Goal: Transaction & Acquisition: Purchase product/service

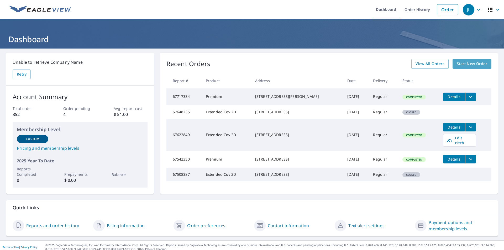
click at [457, 63] on span "Start New Order" at bounding box center [472, 64] width 30 height 7
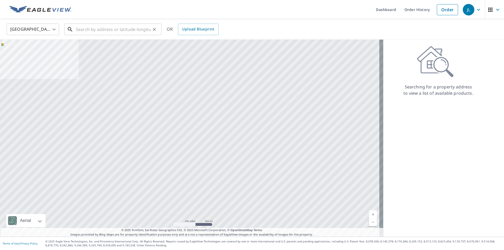
click at [115, 28] on input "text" at bounding box center [113, 29] width 75 height 15
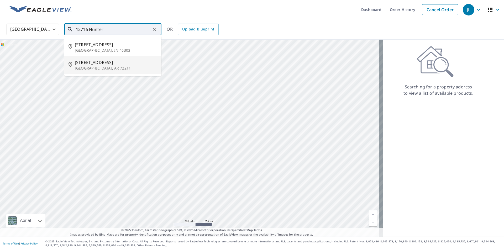
click at [94, 66] on p "[GEOGRAPHIC_DATA], AR 72211" at bounding box center [116, 68] width 82 height 5
type input "[STREET_ADDRESS]"
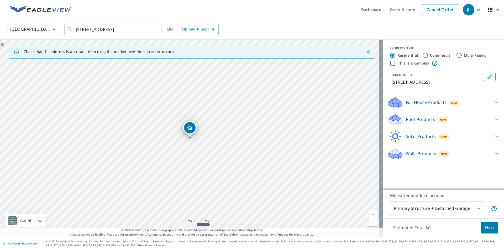
click at [408, 123] on p "Roof Products" at bounding box center [420, 119] width 29 height 6
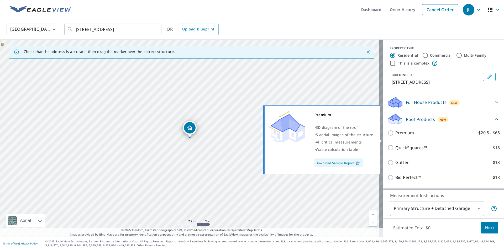
click at [387, 136] on input "Premium $20.5 - $66" at bounding box center [391, 133] width 8 height 6
checkbox input "true"
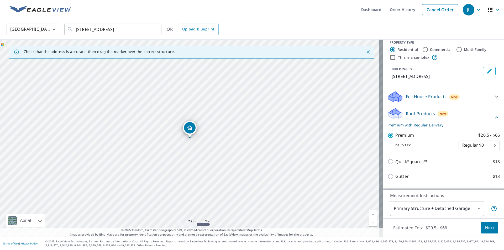
scroll to position [6, 0]
click at [485, 228] on span "Next" at bounding box center [489, 228] width 9 height 7
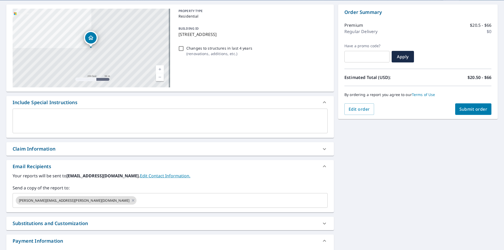
scroll to position [53, 0]
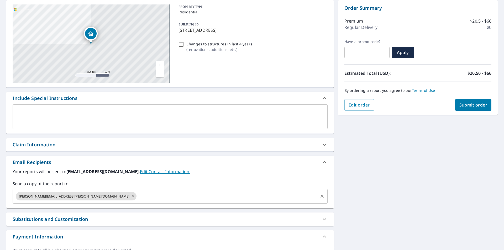
click at [131, 196] on icon at bounding box center [133, 196] width 4 height 6
click at [54, 195] on input "text" at bounding box center [166, 196] width 302 height 10
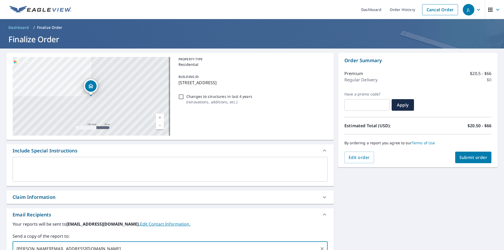
scroll to position [26, 0]
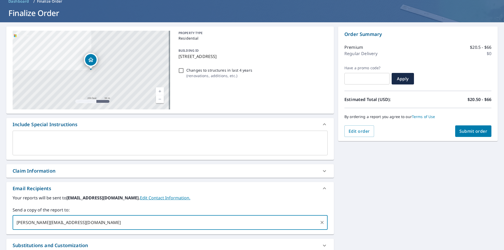
type input "[PERSON_NAME][EMAIL_ADDRESS][DOMAIN_NAME]"
click at [466, 129] on span "Submit order" at bounding box center [473, 131] width 28 height 6
